Goal: Check status: Check status

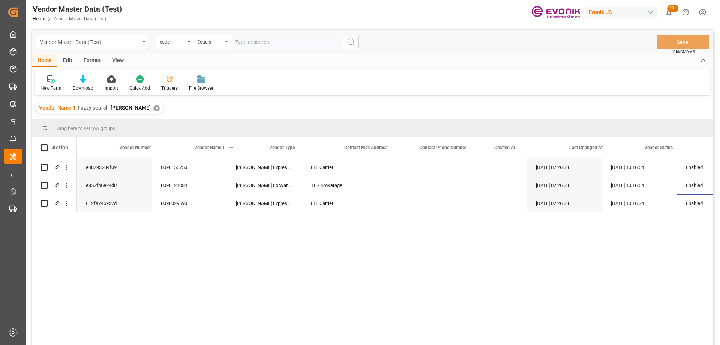
scroll to position [0, 39]
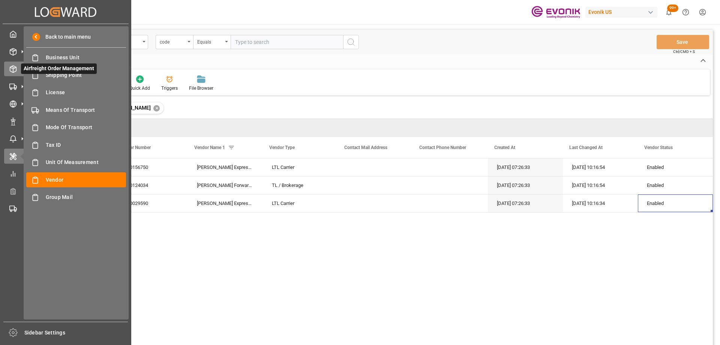
click at [15, 71] on icon at bounding box center [13, 69] width 8 height 8
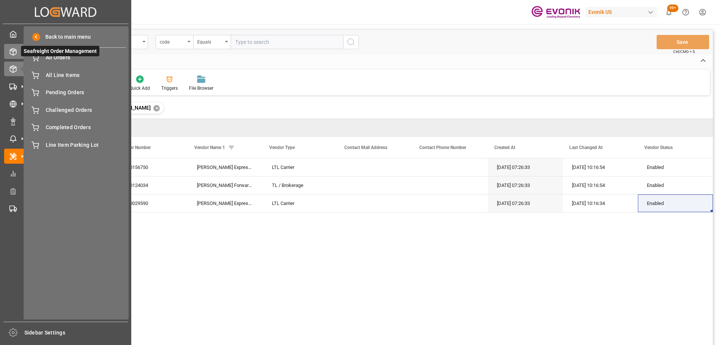
click at [14, 54] on icon at bounding box center [13, 52] width 8 height 8
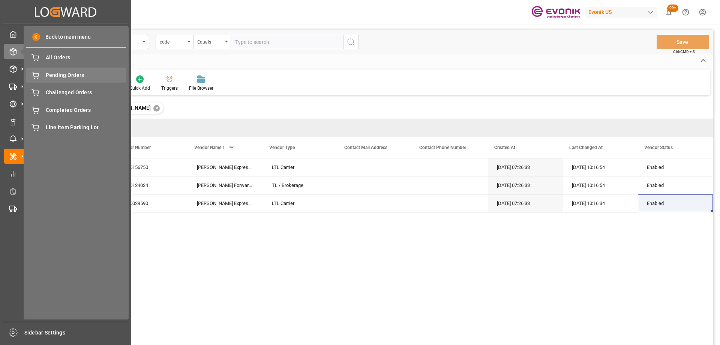
click at [48, 72] on span "Pending Orders" at bounding box center [86, 75] width 81 height 8
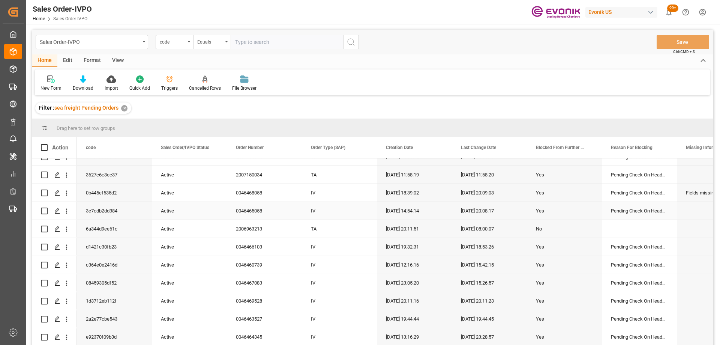
scroll to position [282, 0]
click at [342, 209] on div "TA" at bounding box center [339, 212] width 75 height 18
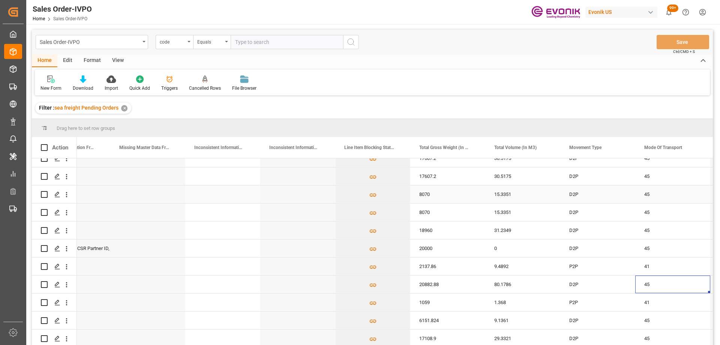
scroll to position [95, 0]
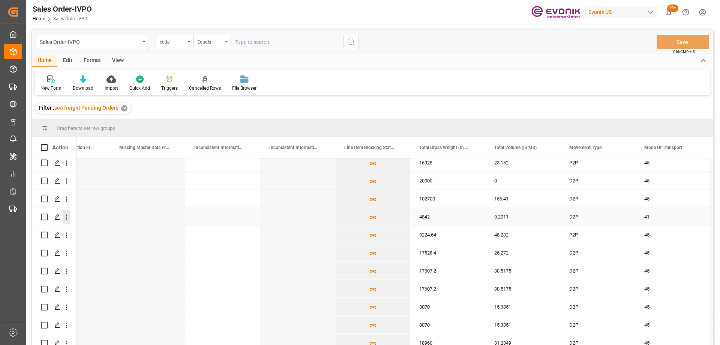
click at [69, 217] on icon "open menu" at bounding box center [67, 217] width 8 height 8
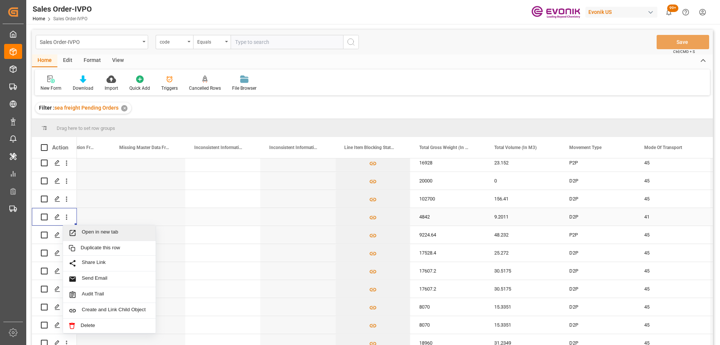
click at [90, 231] on span "Open in new tab" at bounding box center [116, 233] width 68 height 8
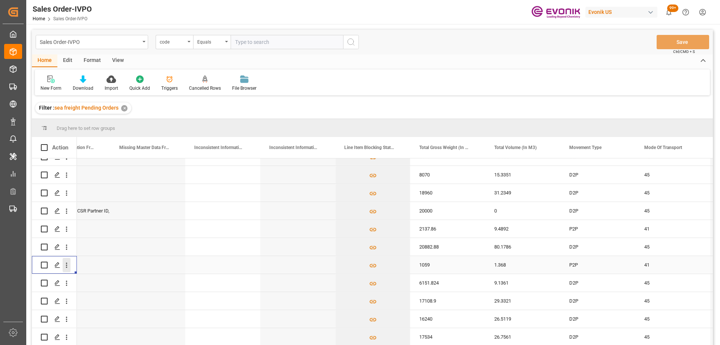
click at [67, 264] on icon "open menu" at bounding box center [67, 265] width 8 height 8
click at [95, 280] on span "Open in new tab" at bounding box center [116, 281] width 68 height 8
click at [186, 45] on div "code" at bounding box center [175, 42] width 38 height 14
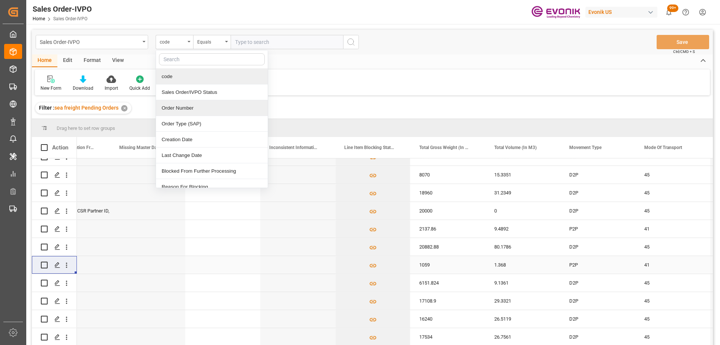
click at [191, 106] on div "Order Number" at bounding box center [212, 108] width 112 height 16
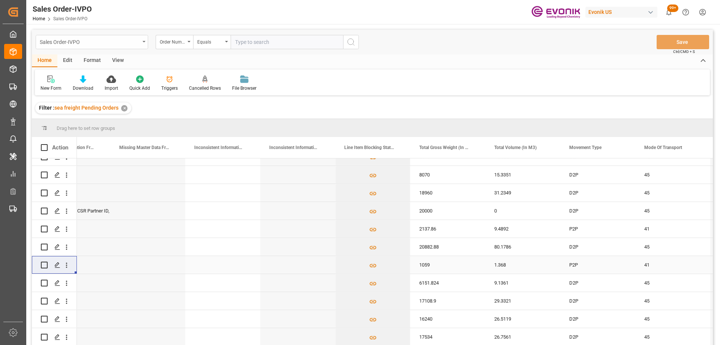
click at [131, 38] on div "Sales Order-IVPO" at bounding box center [90, 41] width 100 height 9
type input "shi"
click at [83, 87] on div "Shipment" at bounding box center [92, 92] width 112 height 16
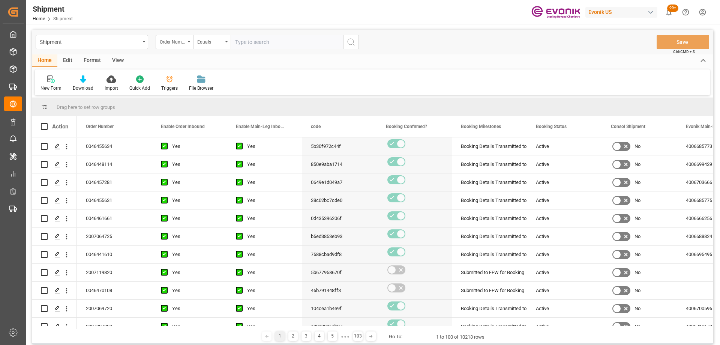
click at [248, 39] on input "text" at bounding box center [287, 42] width 113 height 14
paste input "0046468706"
type input "0046468706"
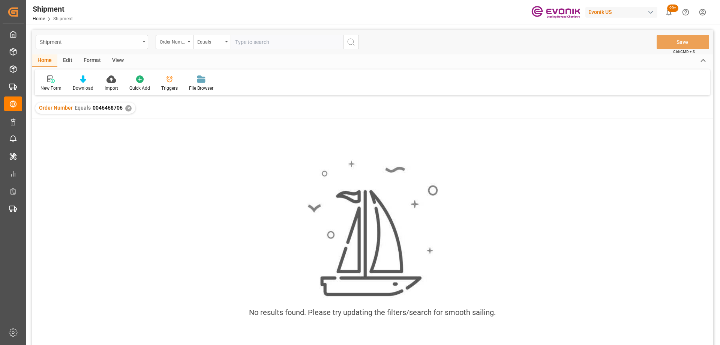
click at [130, 42] on div "Shipment" at bounding box center [90, 41] width 100 height 9
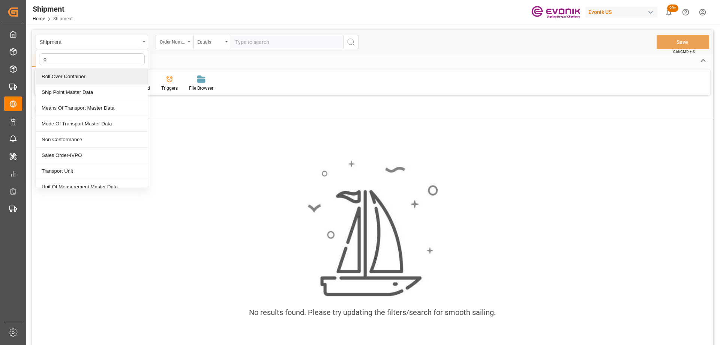
type input "or"
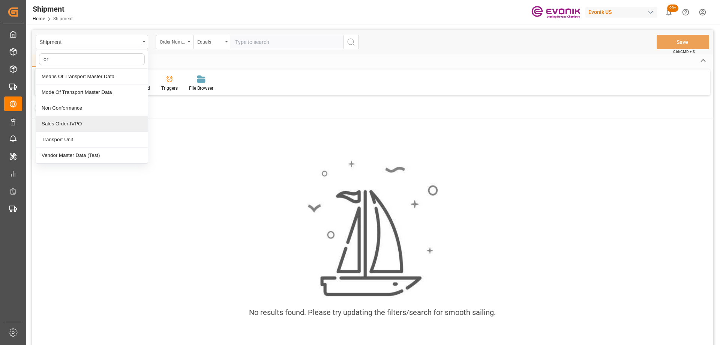
click at [78, 121] on div "Sales Order-IVPO" at bounding box center [92, 124] width 112 height 16
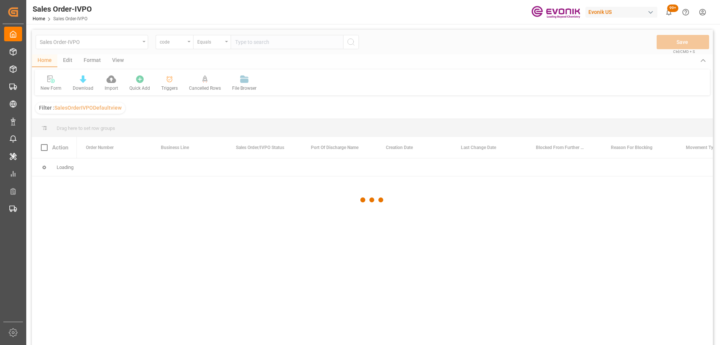
click at [173, 42] on div at bounding box center [372, 200] width 681 height 340
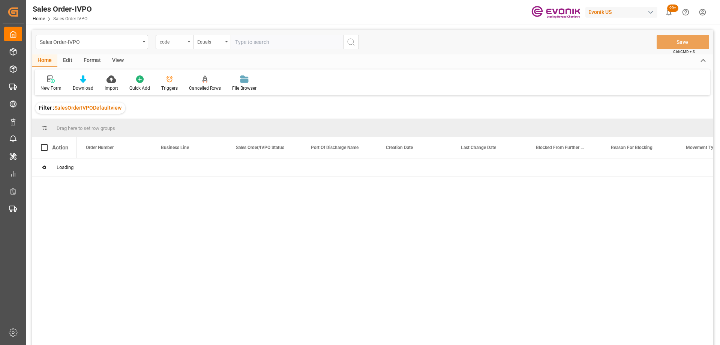
click at [169, 42] on div "code" at bounding box center [173, 41] width 26 height 9
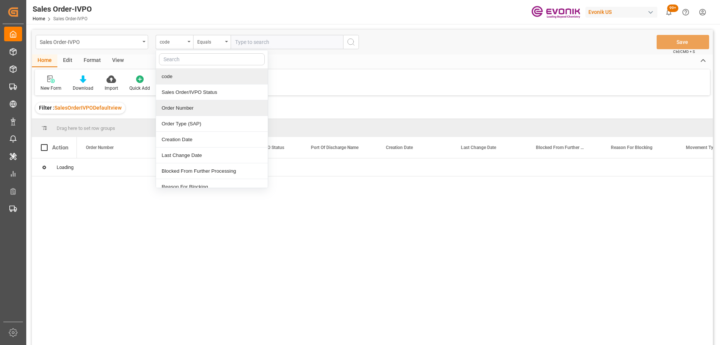
click at [178, 105] on div "Order Number" at bounding box center [212, 108] width 112 height 16
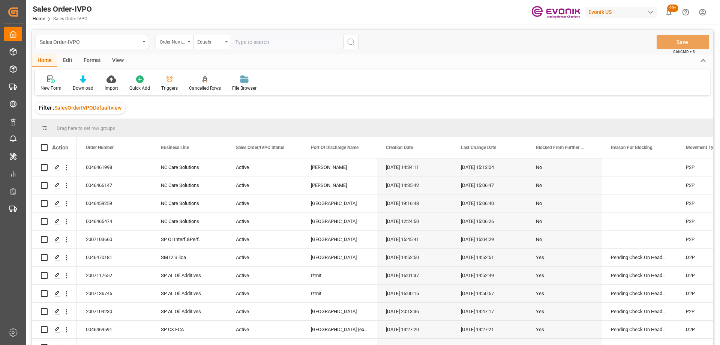
click at [247, 43] on input "text" at bounding box center [287, 42] width 113 height 14
paste input "2007150034"
type input "2007150034"
click at [347, 42] on icon "search button" at bounding box center [351, 42] width 9 height 9
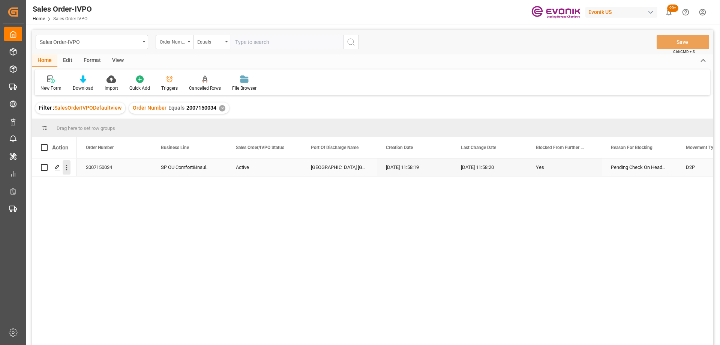
click at [67, 170] on icon "open menu" at bounding box center [67, 167] width 2 height 5
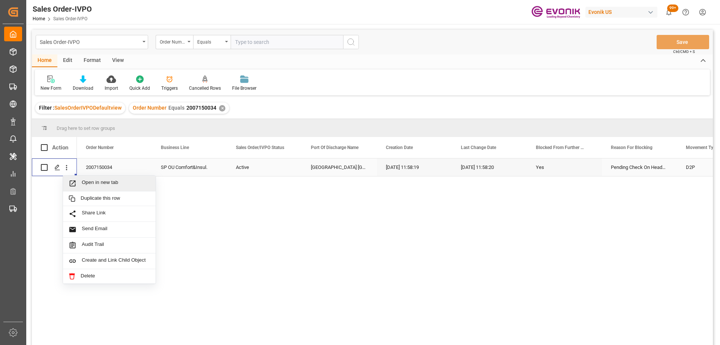
click at [74, 184] on icon "Press SPACE to select this row." at bounding box center [73, 183] width 8 height 8
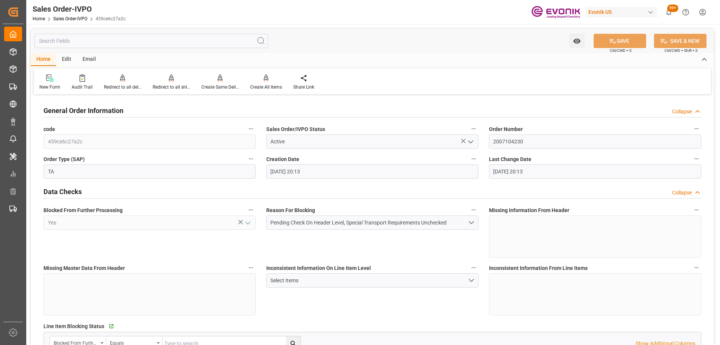
scroll to position [1275, 0]
type input "DEHAM"
type input "0"
type input "1"
type input "1059"
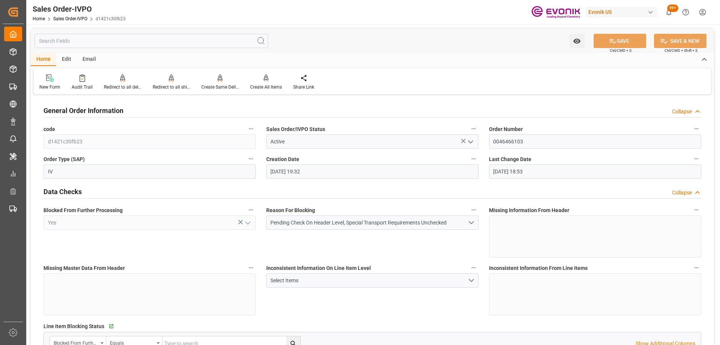
type input "08-20-2025 19:32"
type input "08-21-2025 18:53"
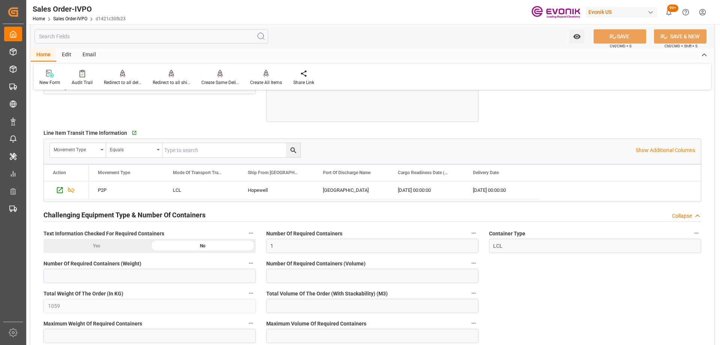
scroll to position [1313, 0]
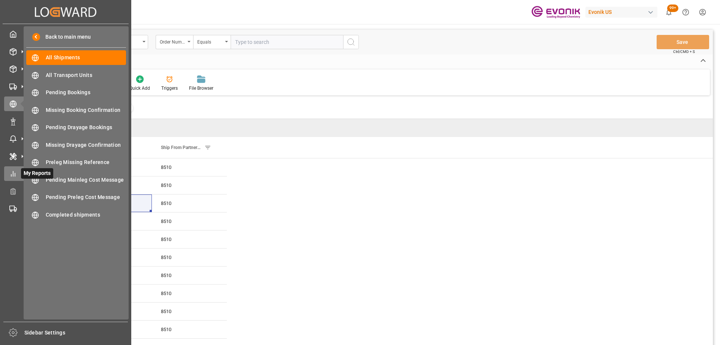
click at [18, 174] on div "My Reports My Reports" at bounding box center [65, 173] width 123 height 15
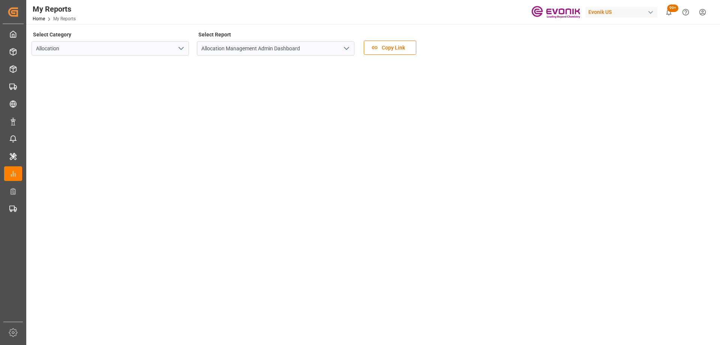
click at [178, 49] on icon "open menu" at bounding box center [181, 48] width 9 height 9
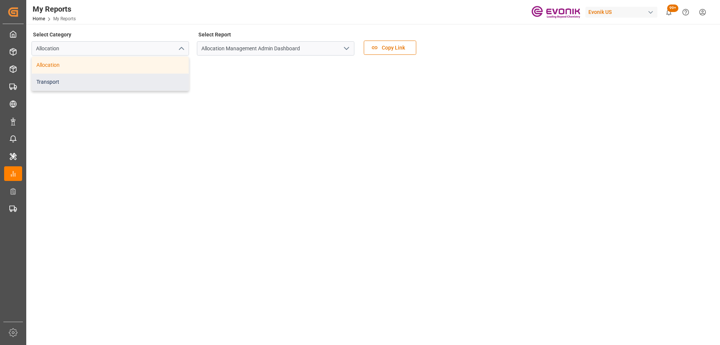
click at [132, 78] on div "Transport" at bounding box center [110, 82] width 157 height 17
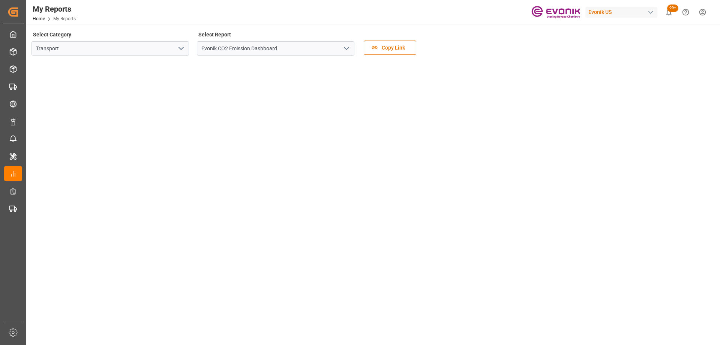
click at [345, 48] on polyline "open menu" at bounding box center [346, 48] width 5 height 2
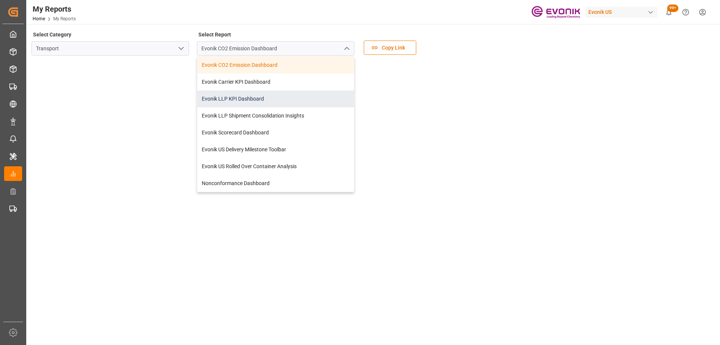
click at [262, 99] on div "Evonik LLP KPI Dashboard" at bounding box center [275, 98] width 157 height 17
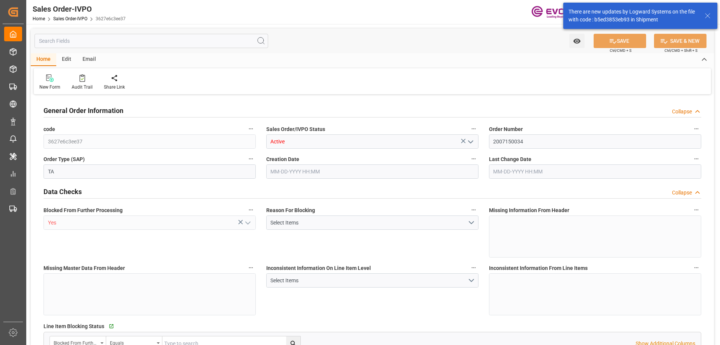
type input "PHMNN"
type input "0"
type input "1"
type input "18960"
type input "[DATE] 11:58"
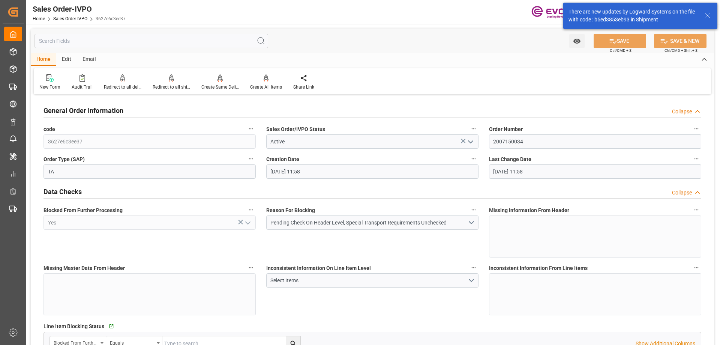
type input "[DATE] 11:58"
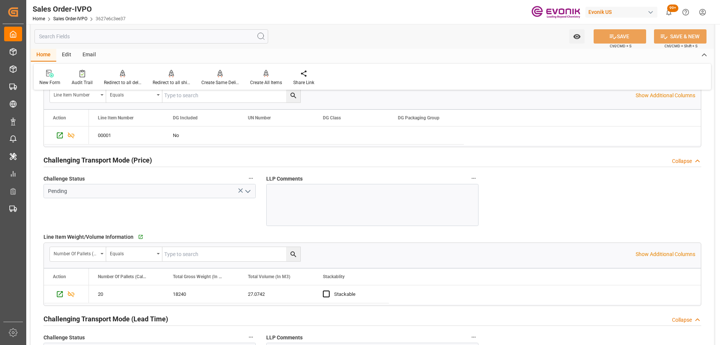
scroll to position [1125, 0]
